Goal: Transaction & Acquisition: Purchase product/service

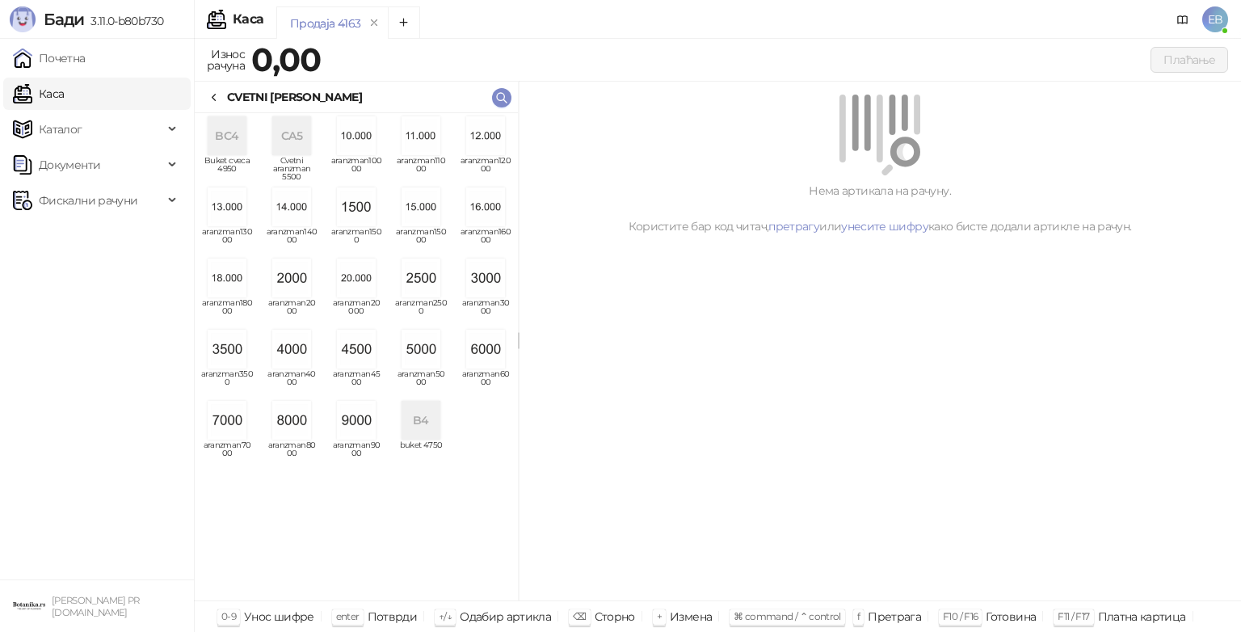
click at [494, 361] on img "grid" at bounding box center [485, 349] width 39 height 39
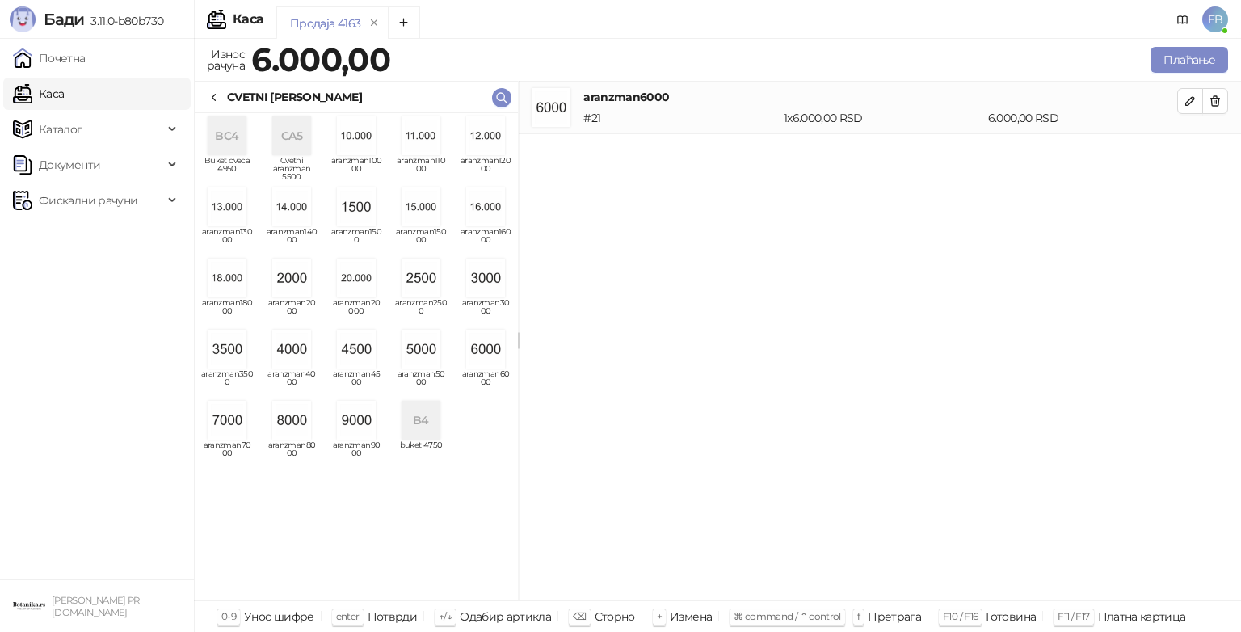
click at [214, 97] on icon at bounding box center [214, 97] width 13 height 13
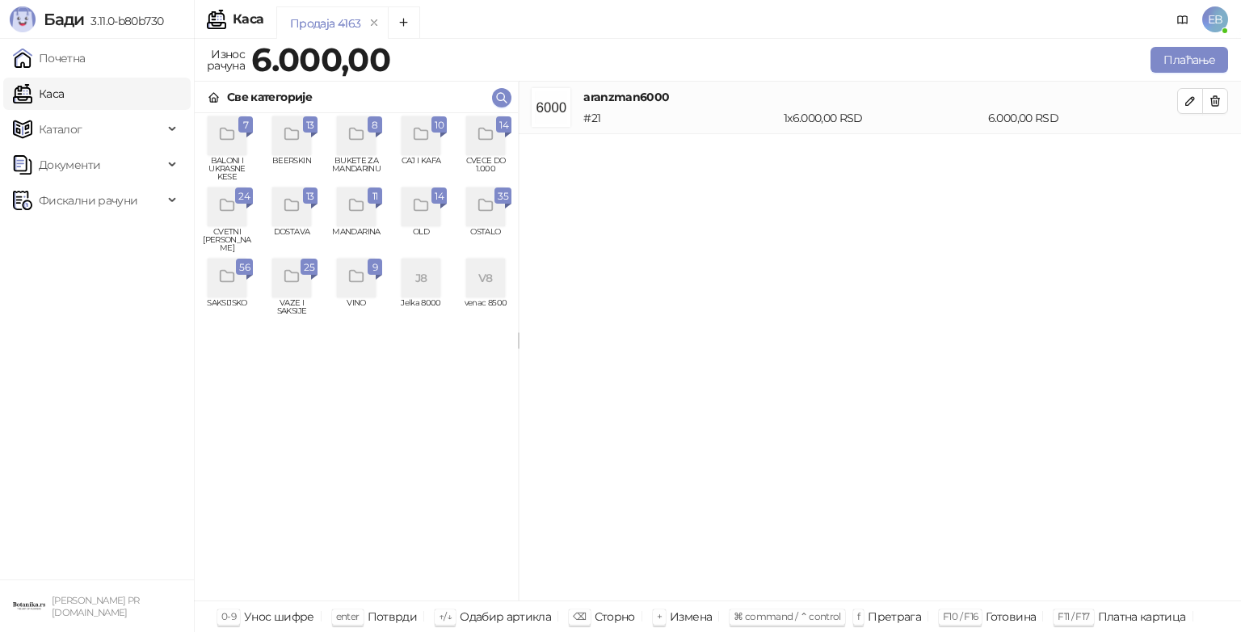
click at [498, 145] on div "grid" at bounding box center [485, 135] width 39 height 39
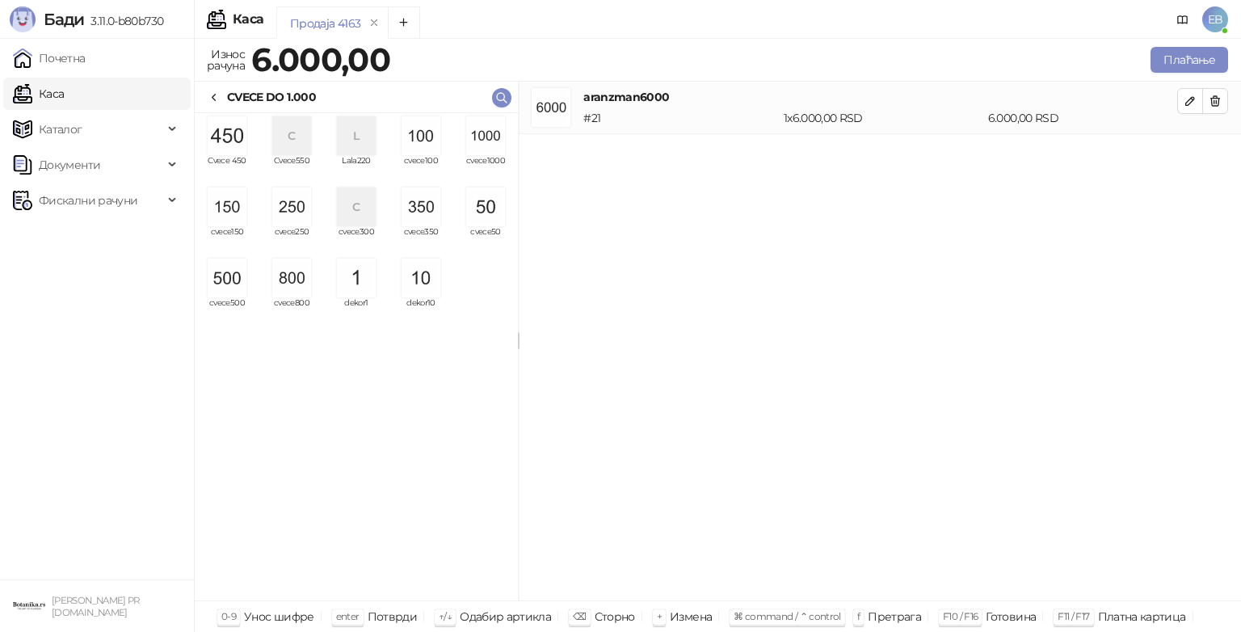
click at [295, 278] on img "grid" at bounding box center [291, 278] width 39 height 39
click at [494, 204] on img "grid" at bounding box center [485, 206] width 39 height 39
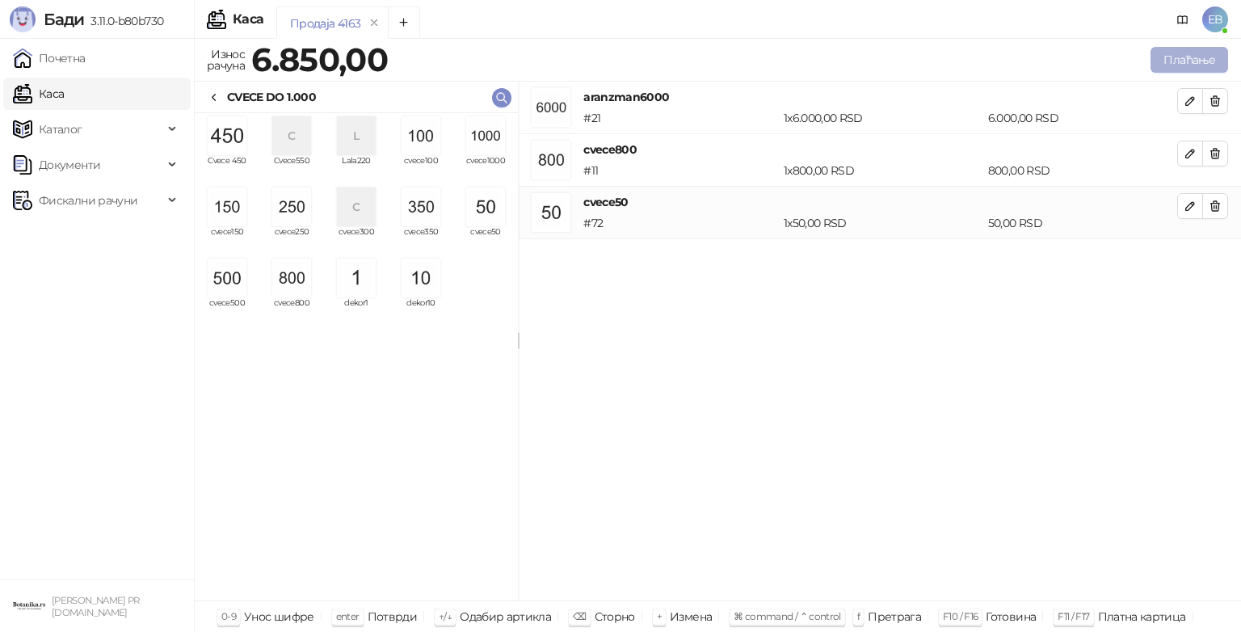
click at [1191, 61] on button "Плаћање" at bounding box center [1189, 60] width 78 height 26
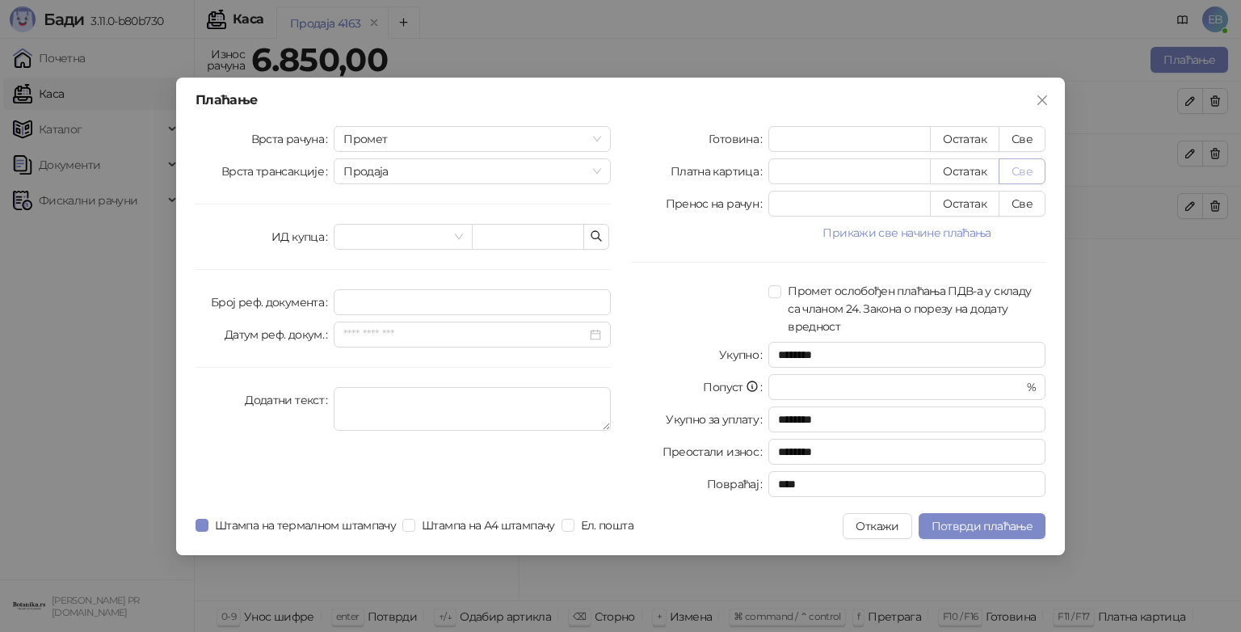
click at [1028, 176] on button "Све" at bounding box center [1022, 171] width 47 height 26
type input "****"
click at [1018, 525] on span "Потврди плаћање" at bounding box center [982, 526] width 101 height 15
